Goal: Check status: Check status

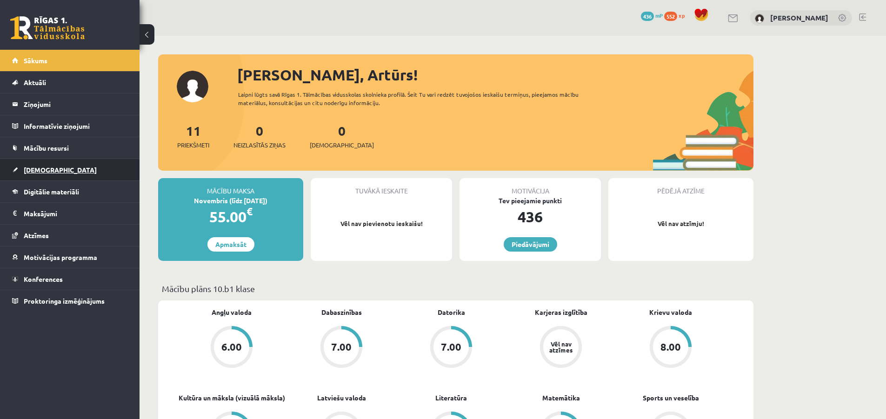
click at [49, 168] on span "[DEMOGRAPHIC_DATA]" at bounding box center [60, 170] width 73 height 8
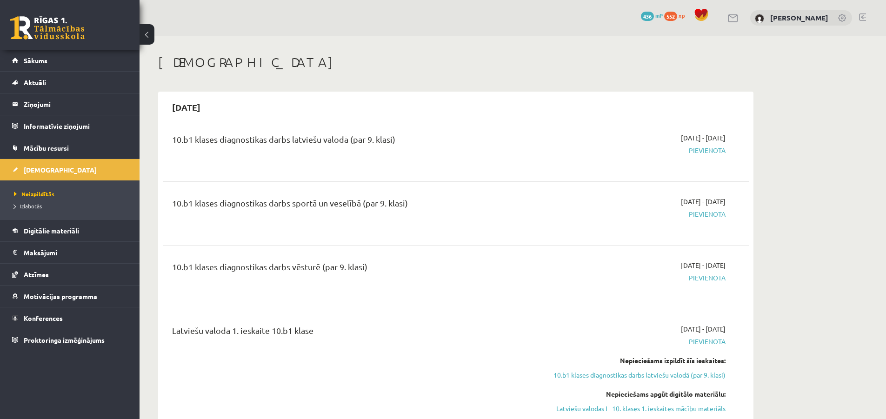
click at [37, 211] on li "Izlabotās" at bounding box center [72, 206] width 116 height 12
click at [37, 208] on span "Izlabotās" at bounding box center [30, 205] width 33 height 7
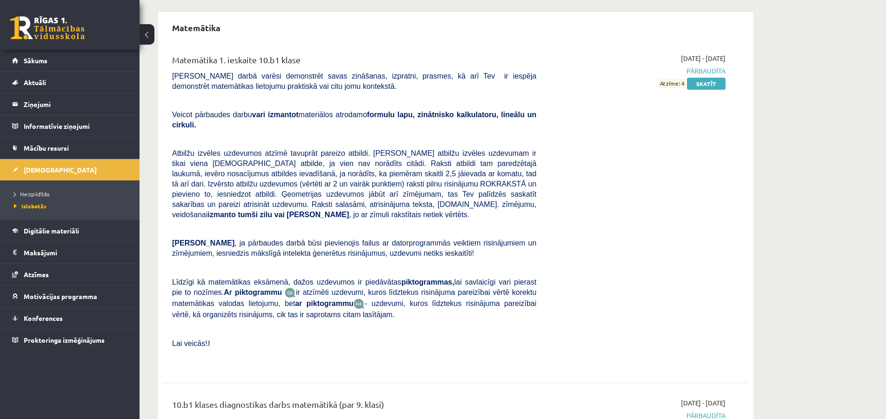
scroll to position [1296, 0]
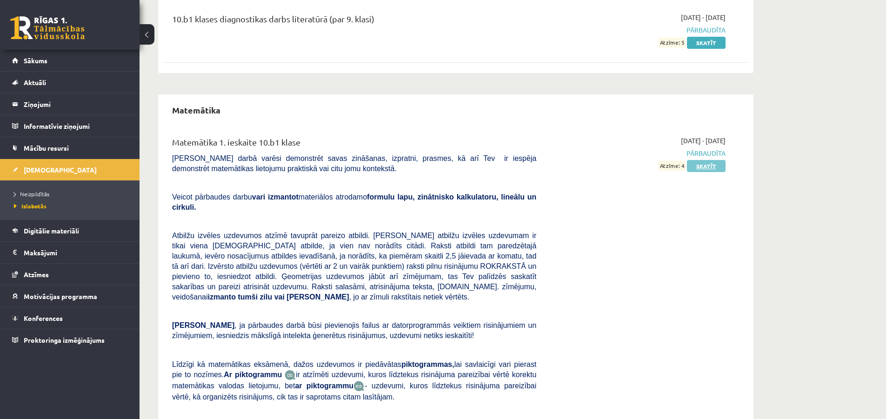
click at [705, 168] on link "Skatīt" at bounding box center [706, 166] width 39 height 12
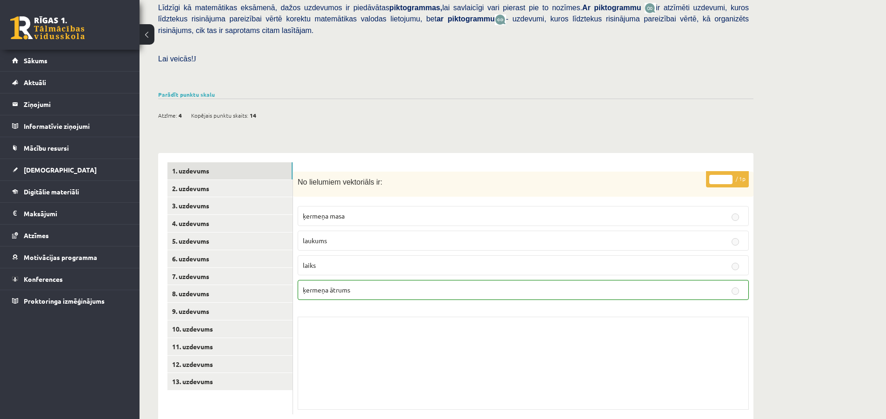
scroll to position [245, 0]
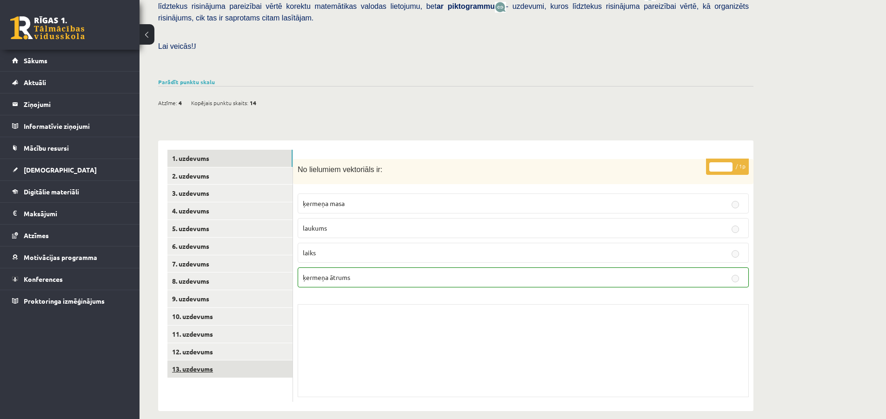
click at [206, 361] on link "13. uzdevums" at bounding box center [230, 369] width 125 height 17
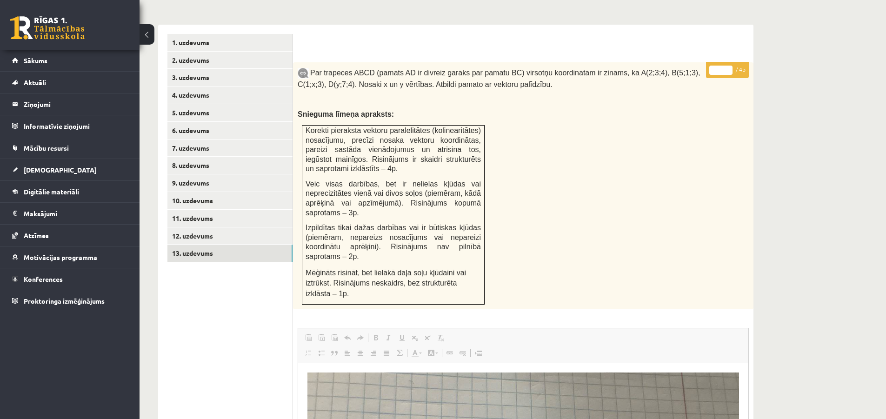
scroll to position [360, 0]
click at [205, 228] on link "12. uzdevums" at bounding box center [230, 236] width 125 height 17
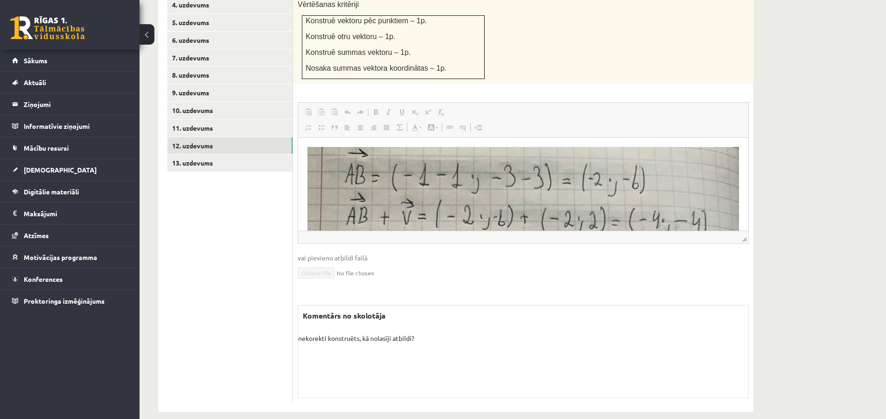
scroll to position [452, 0]
click at [207, 119] on link "11. uzdevums" at bounding box center [230, 127] width 125 height 17
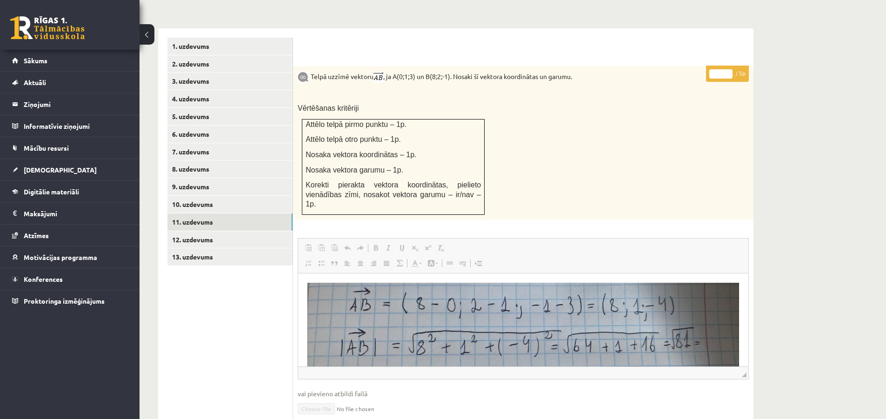
scroll to position [354, 0]
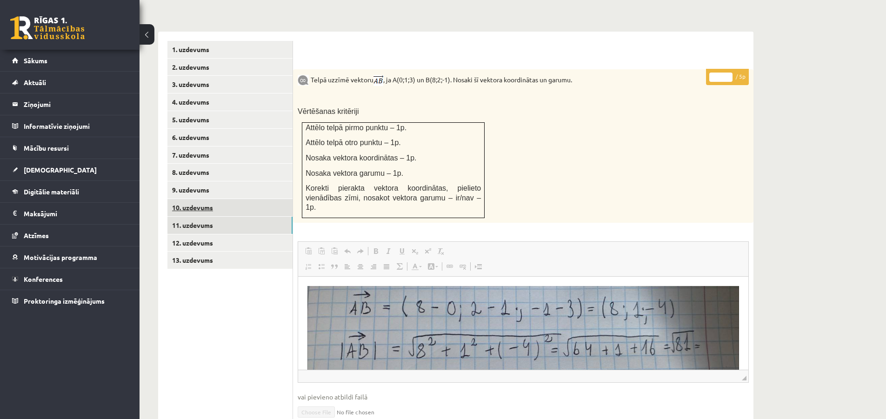
click at [176, 199] on link "10. uzdevums" at bounding box center [230, 207] width 125 height 17
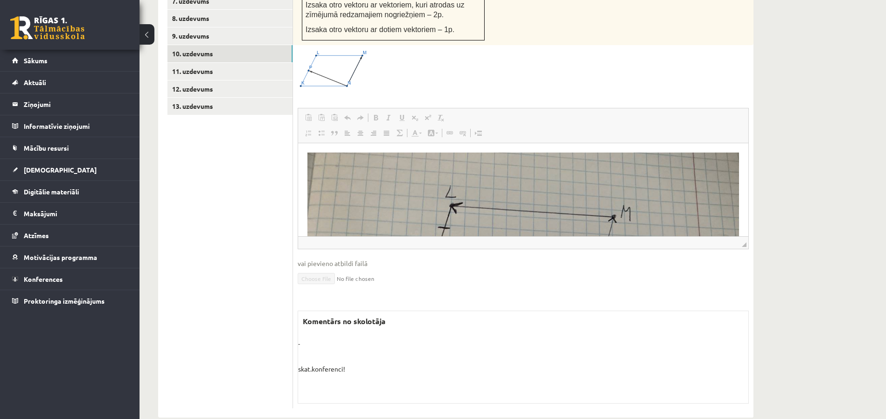
scroll to position [516, 0]
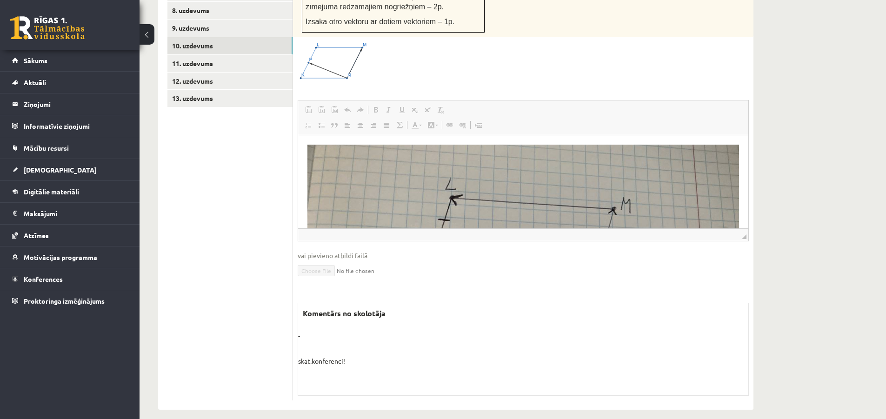
drag, startPoint x: 772, startPoint y: 192, endPoint x: 800, endPoint y: 158, distance: 44.0
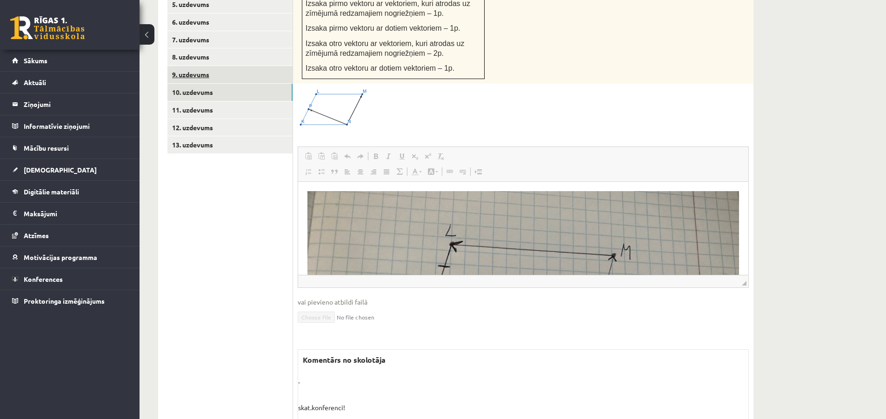
click at [207, 67] on link "9. uzdevums" at bounding box center [230, 74] width 125 height 17
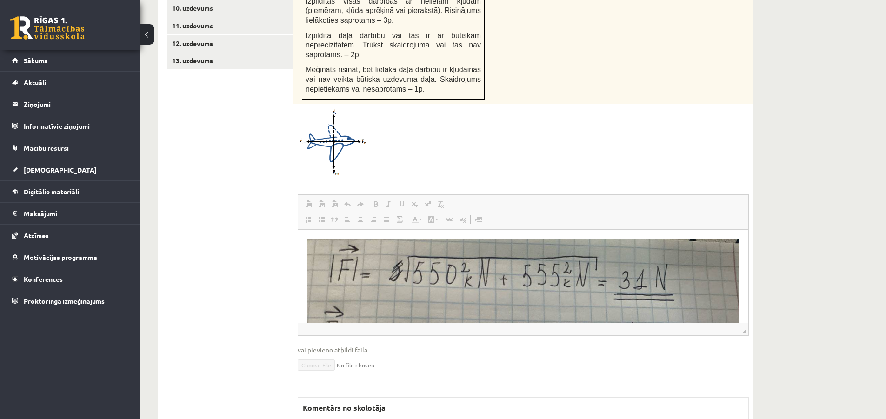
scroll to position [0, 0]
click at [42, 61] on span "Sākums" at bounding box center [36, 60] width 24 height 8
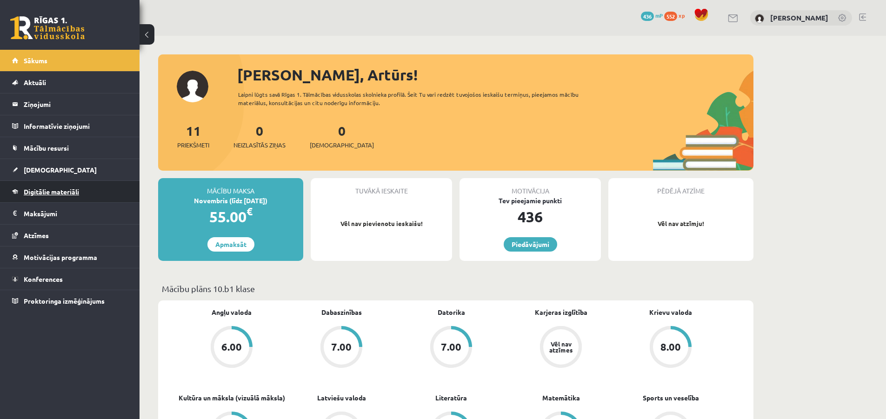
click at [57, 188] on span "Digitālie materiāli" at bounding box center [51, 192] width 55 height 8
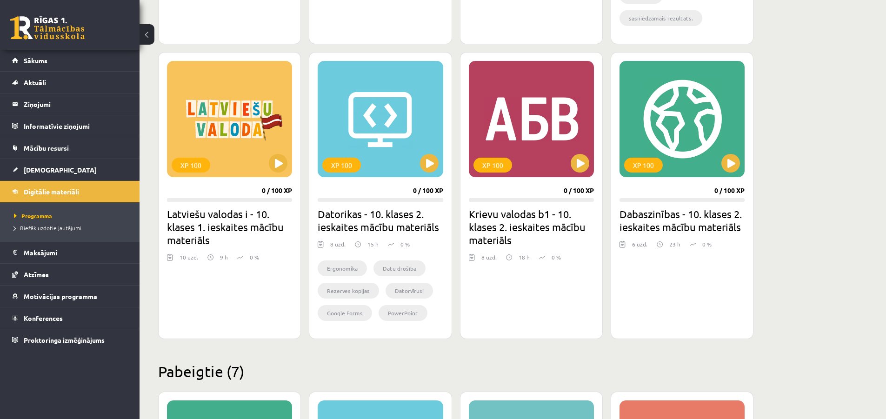
scroll to position [512, 0]
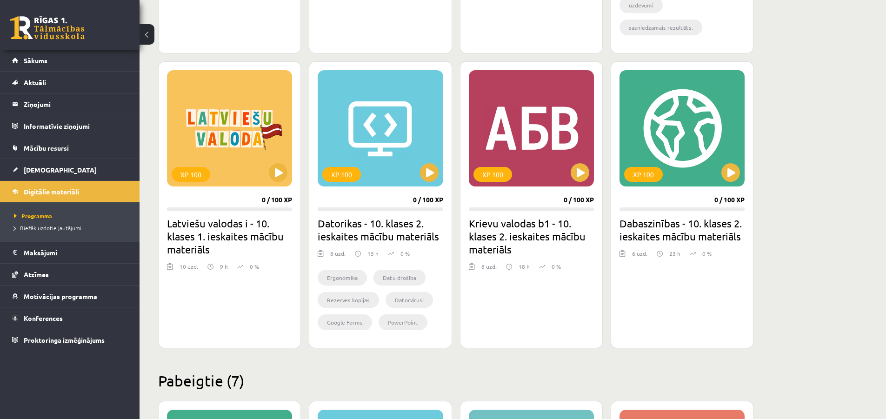
drag, startPoint x: 763, startPoint y: 190, endPoint x: 797, endPoint y: 164, distance: 43.2
click at [797, 164] on div "Mana statistika 552 Nopelnītie punkti 7 Apgūtās tēmas 64 Izpildīti uzdevumi 135…" at bounding box center [513, 282] width 747 height 1517
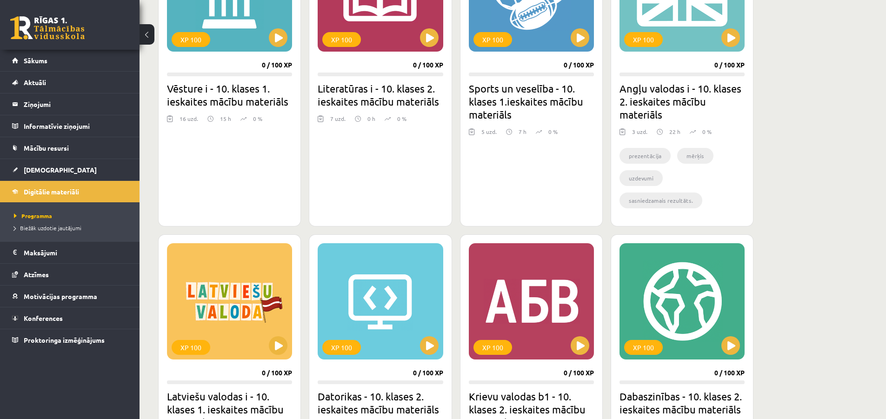
scroll to position [326, 0]
